Goal: Register for event/course

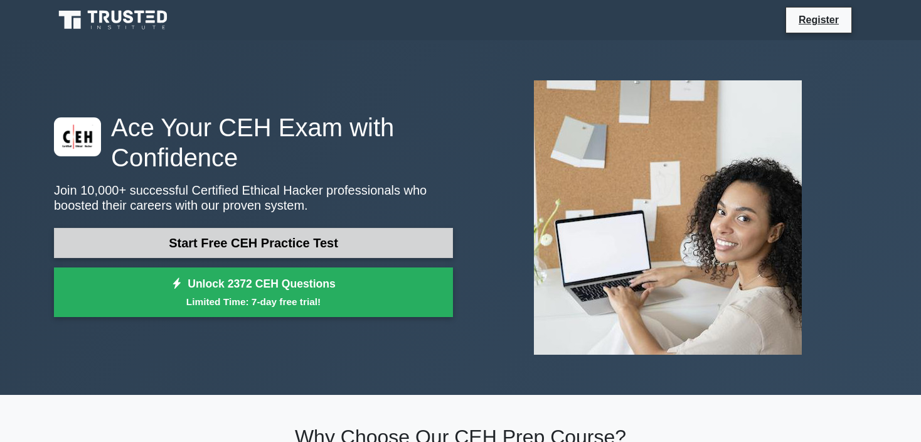
click at [249, 239] on link "Start Free CEH Practice Test" at bounding box center [253, 243] width 399 height 30
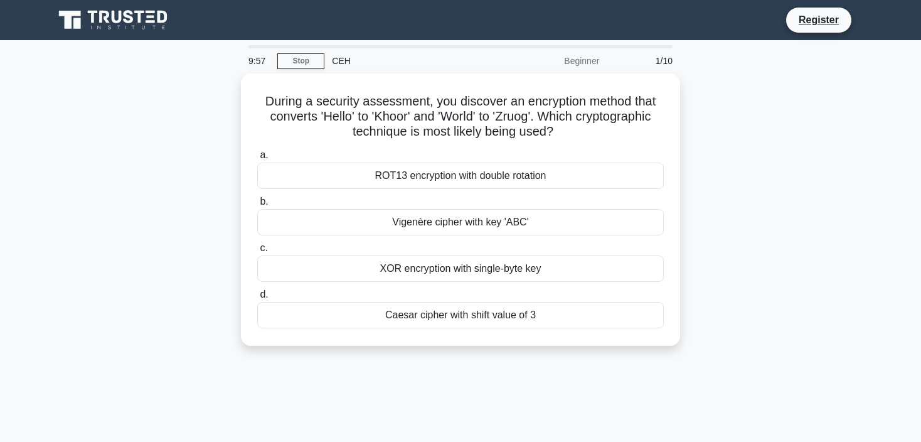
click at [813, 80] on div "During a security assessment, you discover an encryption method that converts '…" at bounding box center [460, 216] width 828 height 287
click at [797, 24] on link "Register" at bounding box center [818, 20] width 55 height 16
